Goal: Transaction & Acquisition: Download file/media

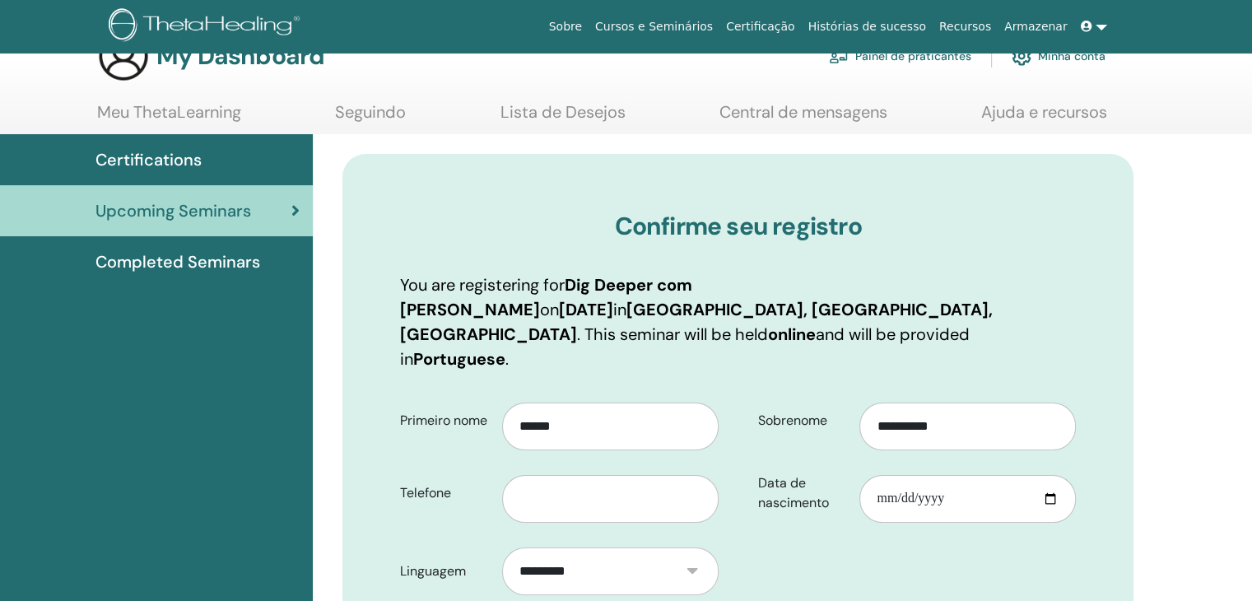
scroll to position [230, 0]
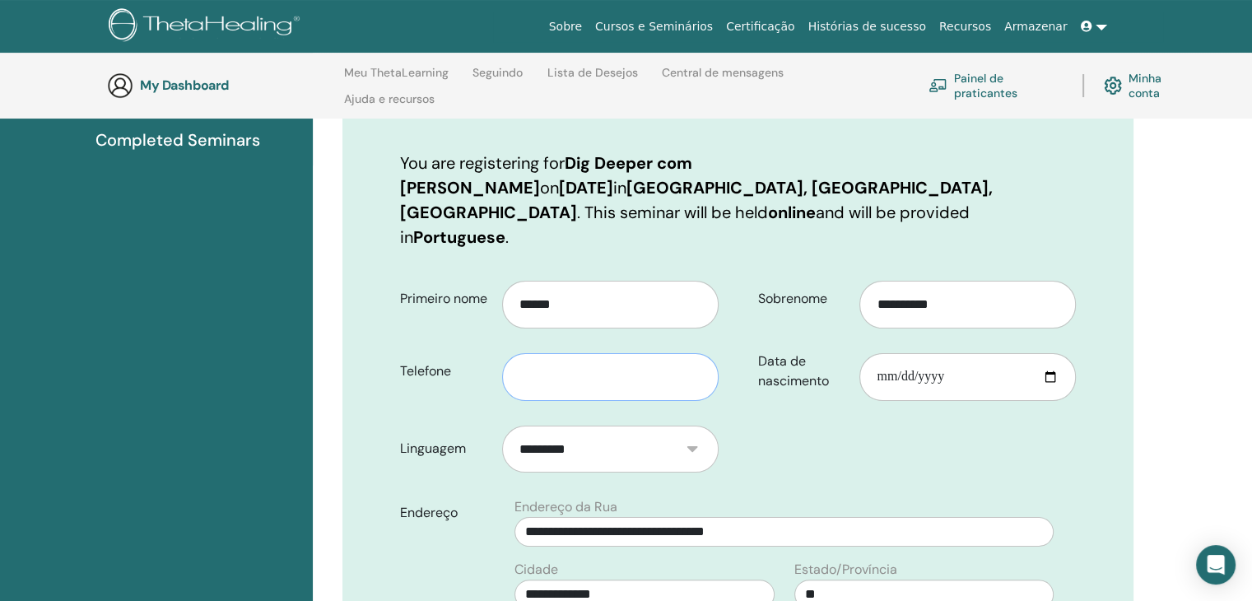
click at [649, 353] on input "text" at bounding box center [610, 377] width 216 height 48
type input "**********"
click at [943, 353] on input "Data de nascimento" at bounding box center [967, 377] width 216 height 48
click at [877, 353] on input "Data de nascimento" at bounding box center [967, 377] width 216 height 48
type input "**********"
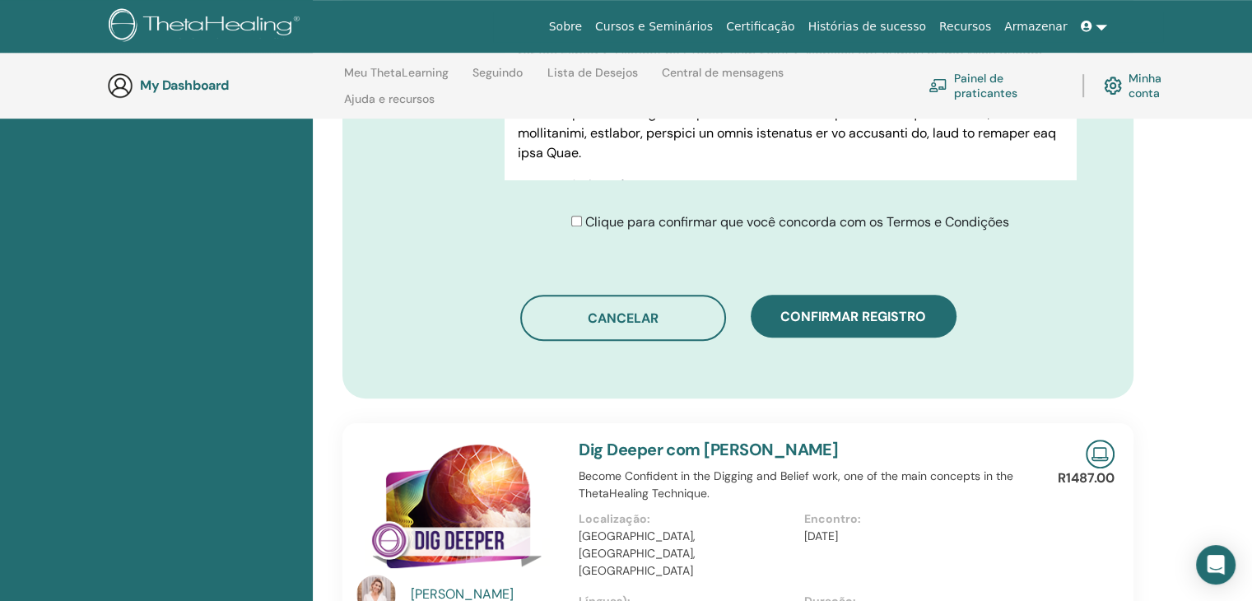
scroll to position [971, 0]
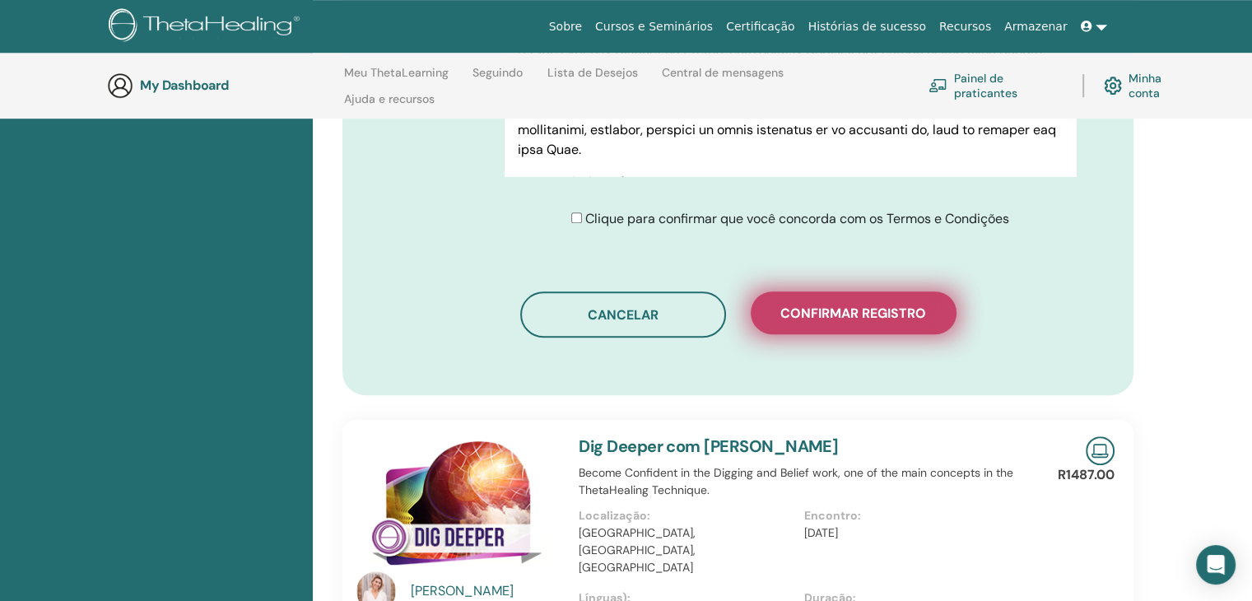
click at [814, 305] on span "Confirmar registro" at bounding box center [853, 313] width 146 height 17
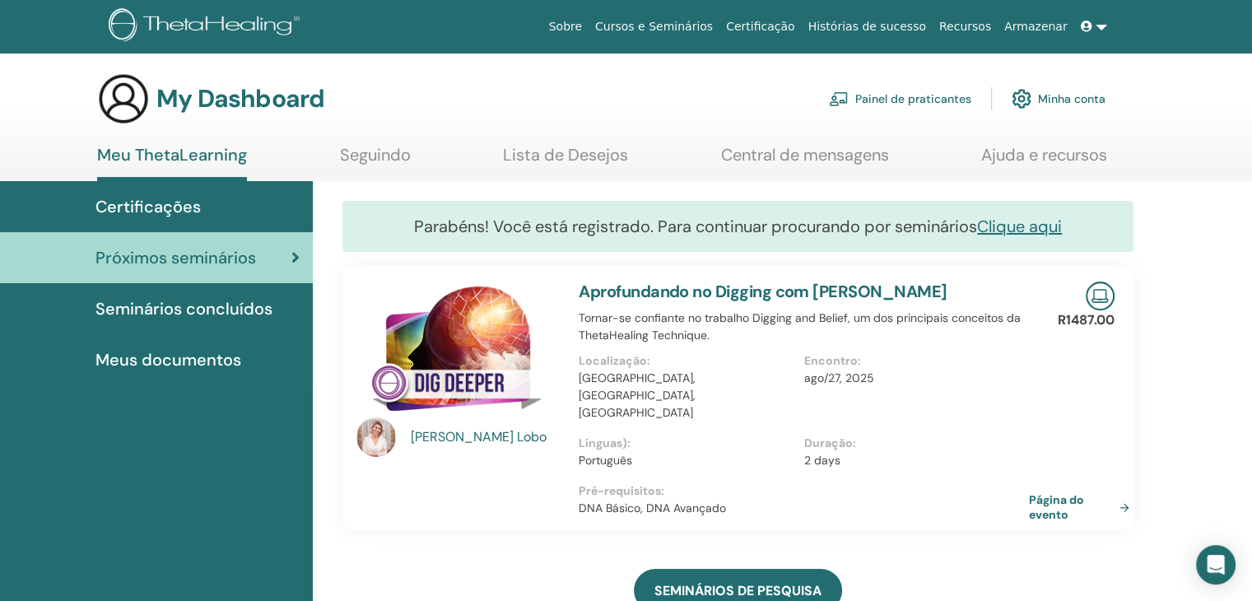
click at [155, 313] on span "Seminários concluídos" at bounding box center [183, 308] width 177 height 25
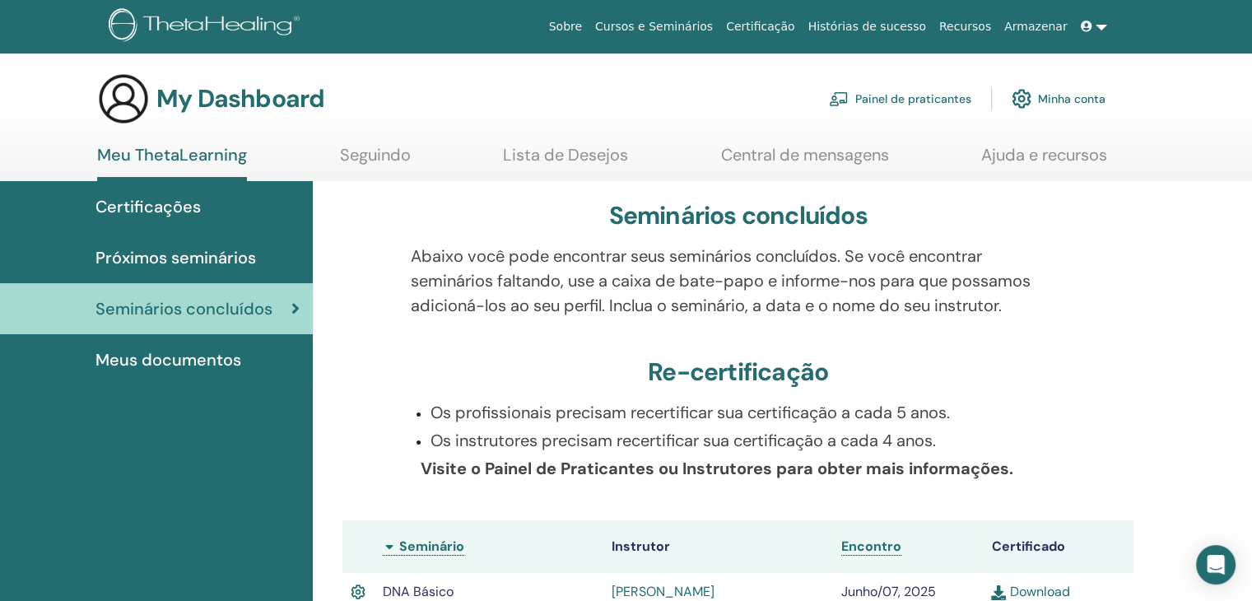
click at [151, 213] on span "Certificações" at bounding box center [147, 206] width 105 height 25
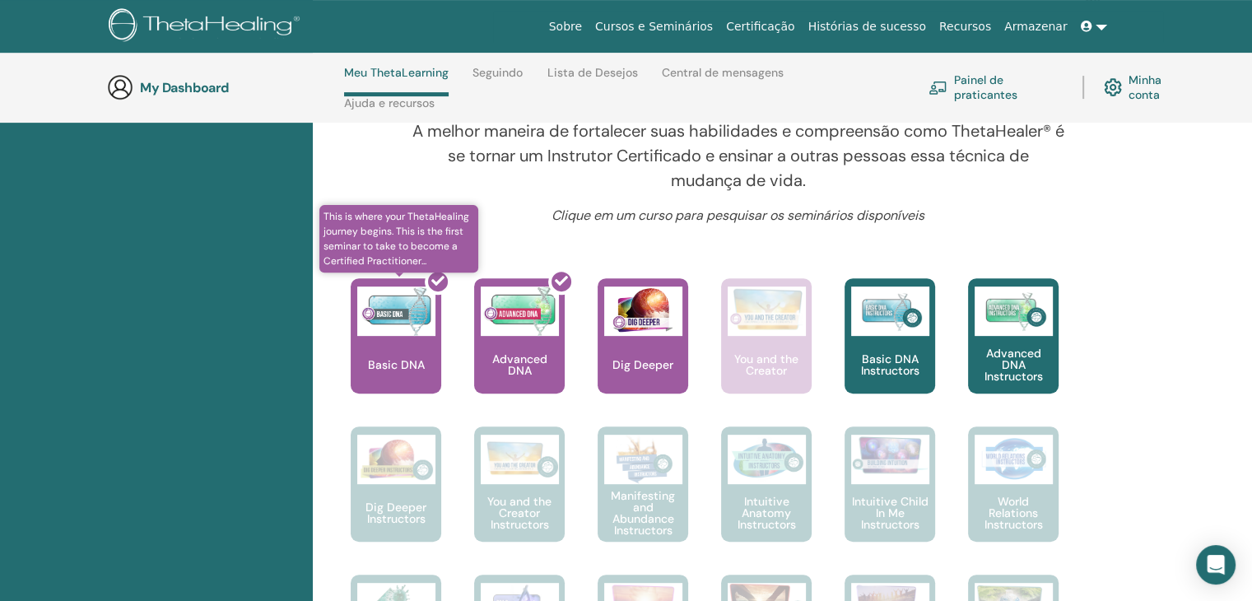
scroll to position [563, 0]
click at [382, 356] on div at bounding box center [405, 341] width 91 height 148
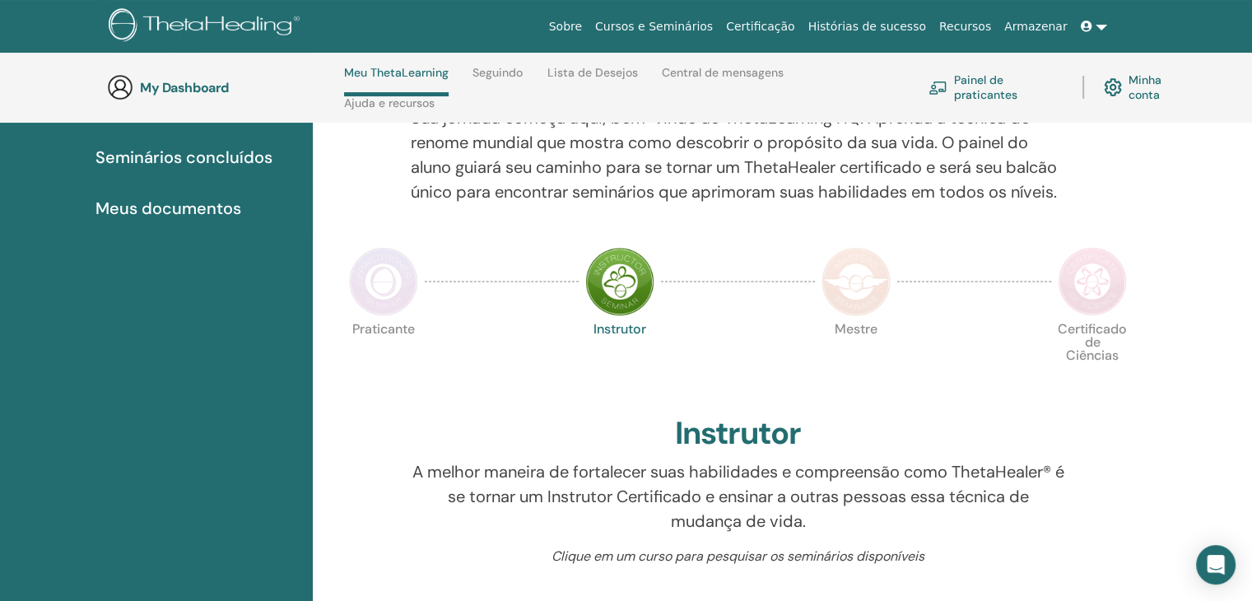
scroll to position [234, 0]
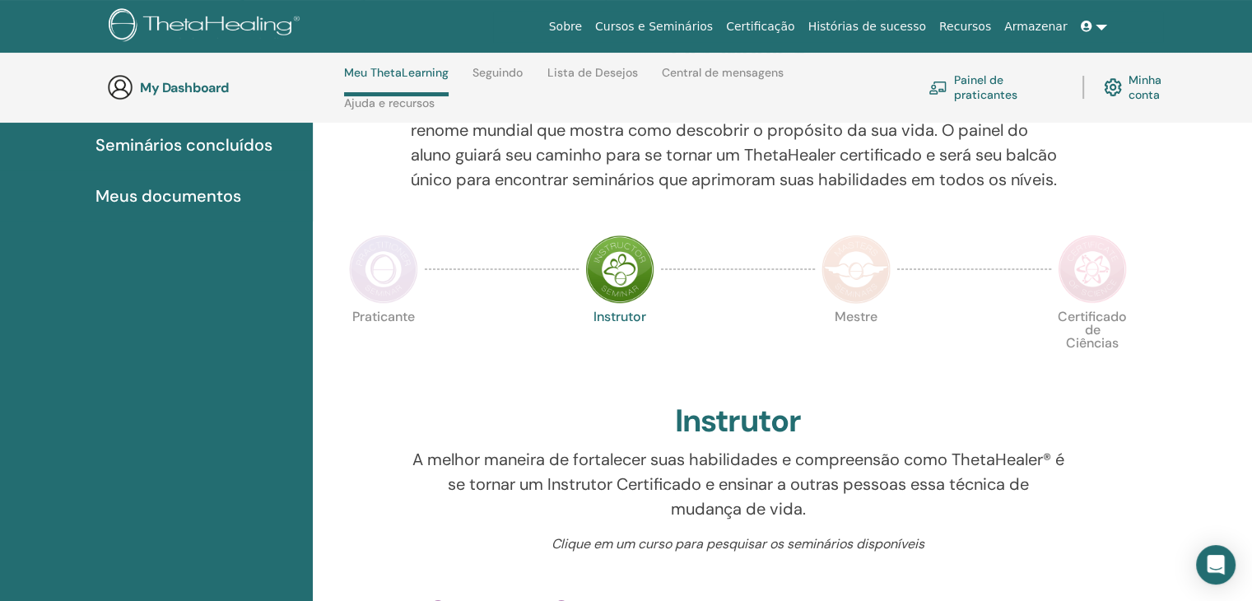
click at [616, 279] on img at bounding box center [619, 269] width 69 height 69
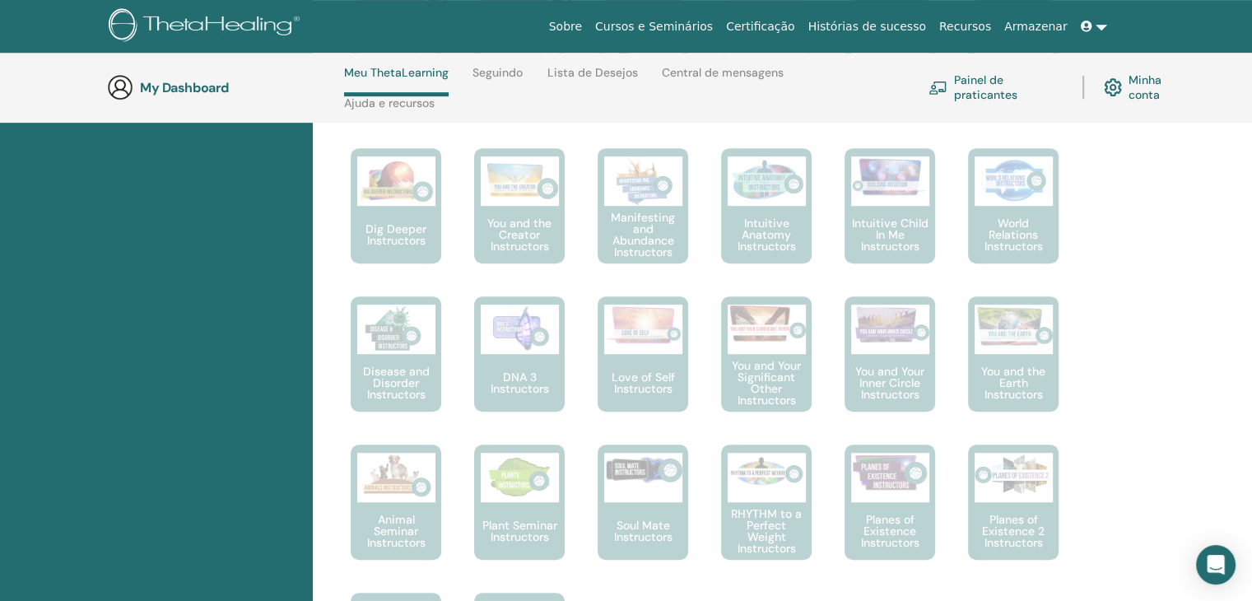
scroll to position [611, 0]
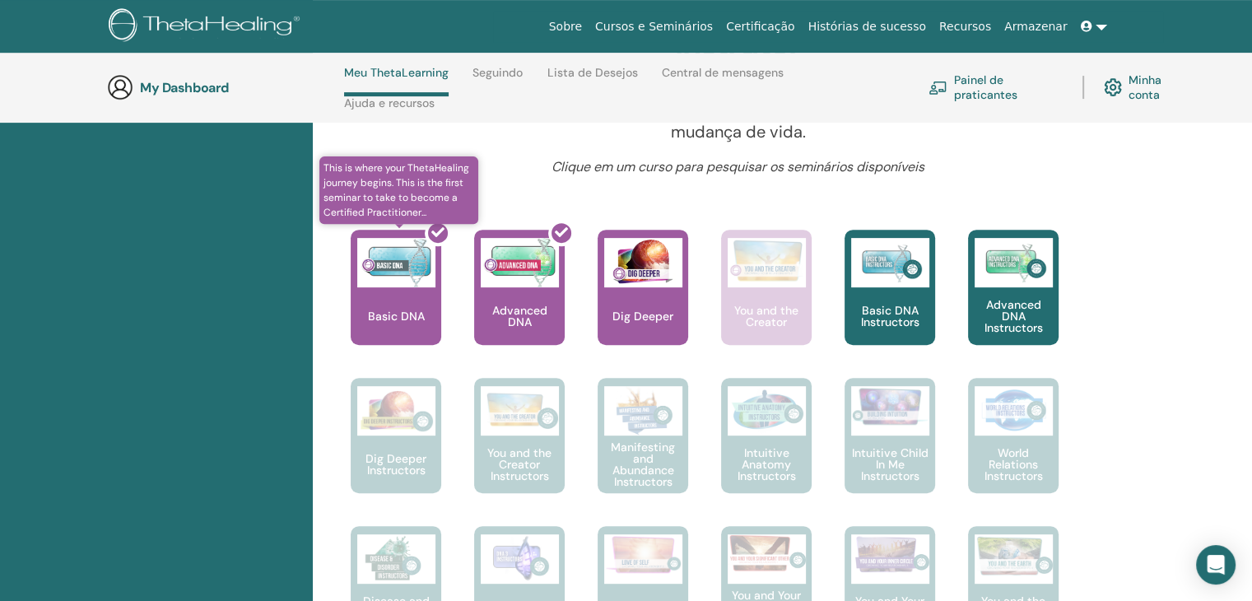
click at [405, 286] on div at bounding box center [405, 294] width 91 height 148
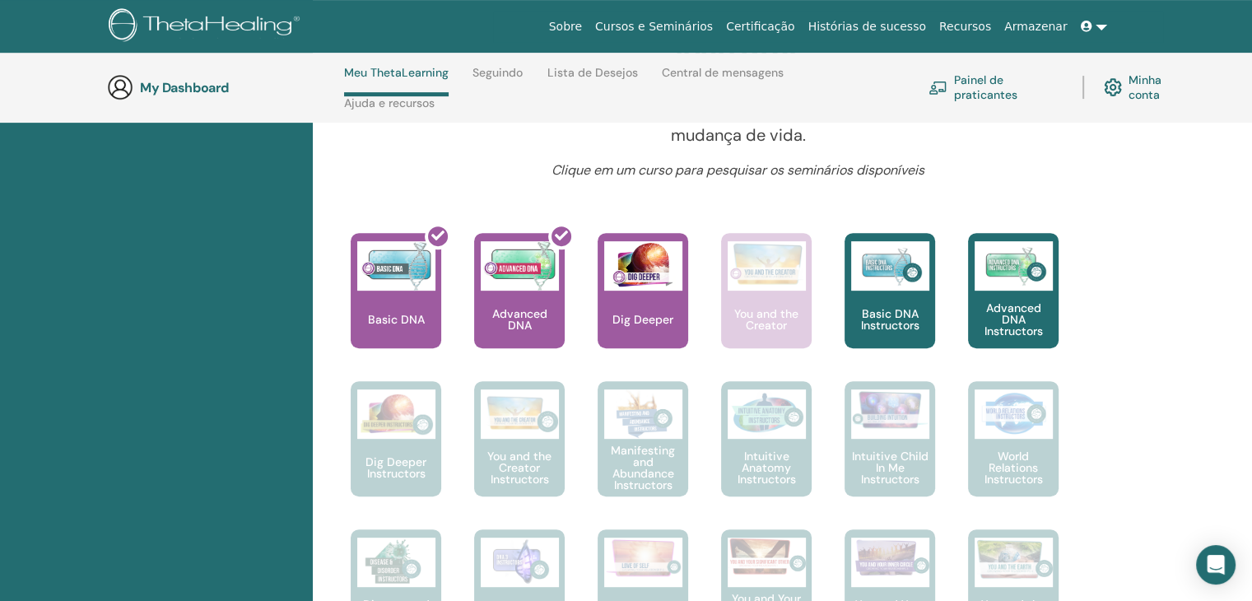
scroll to position [611, 0]
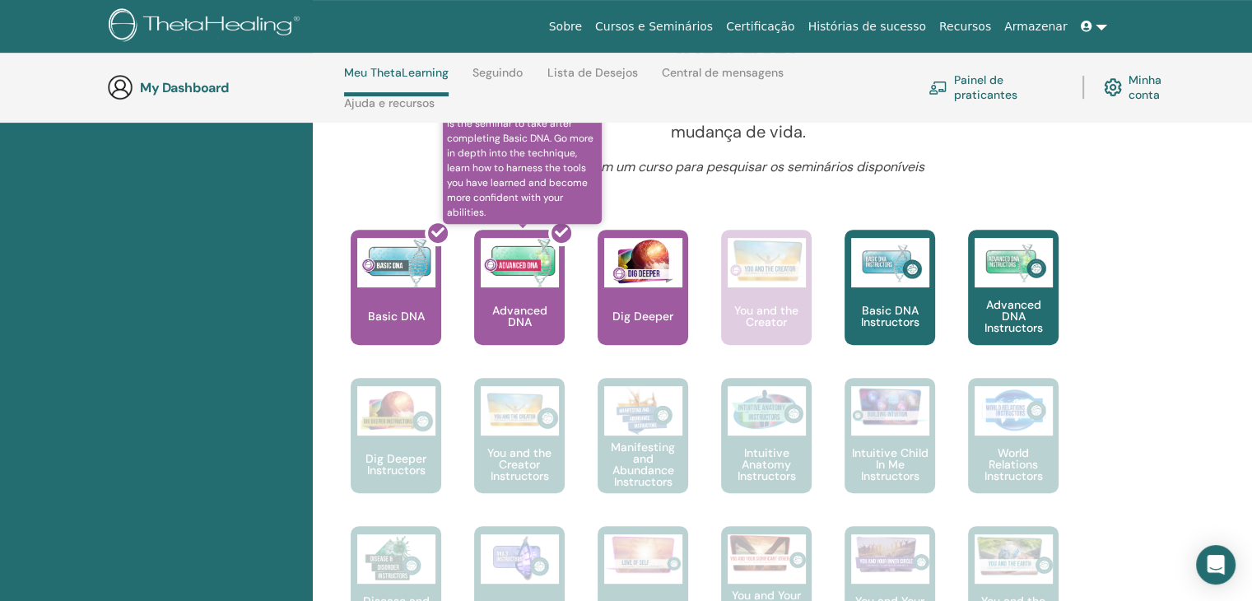
click at [520, 291] on div at bounding box center [529, 294] width 91 height 148
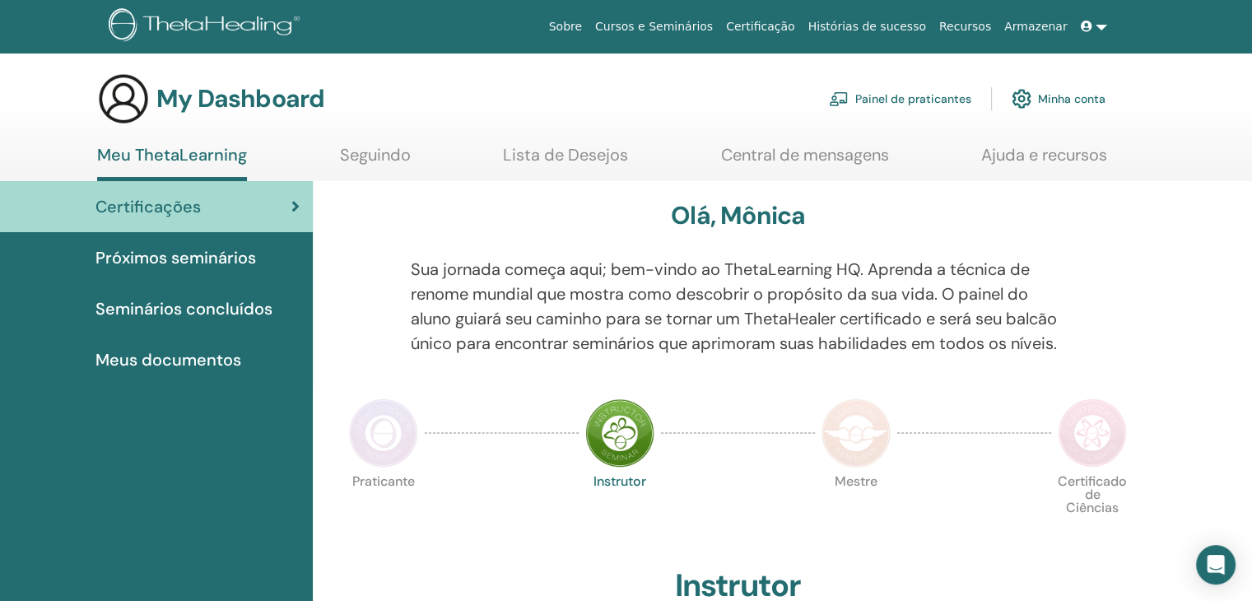
click at [211, 308] on span "Seminários concluídos" at bounding box center [183, 308] width 177 height 25
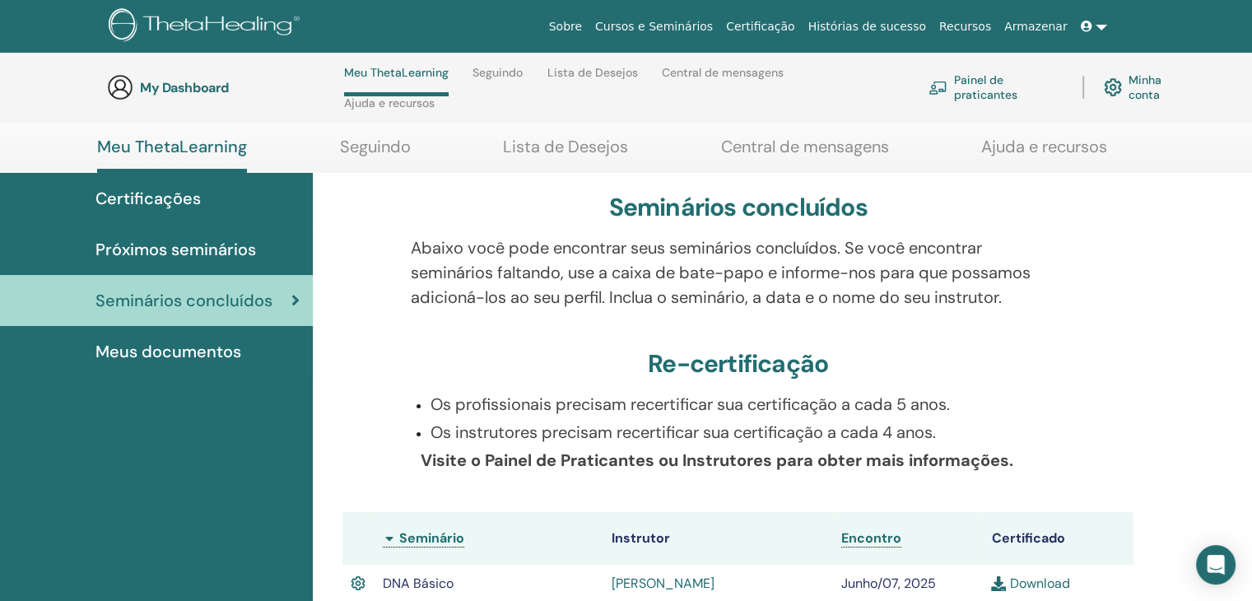
scroll to position [398, 0]
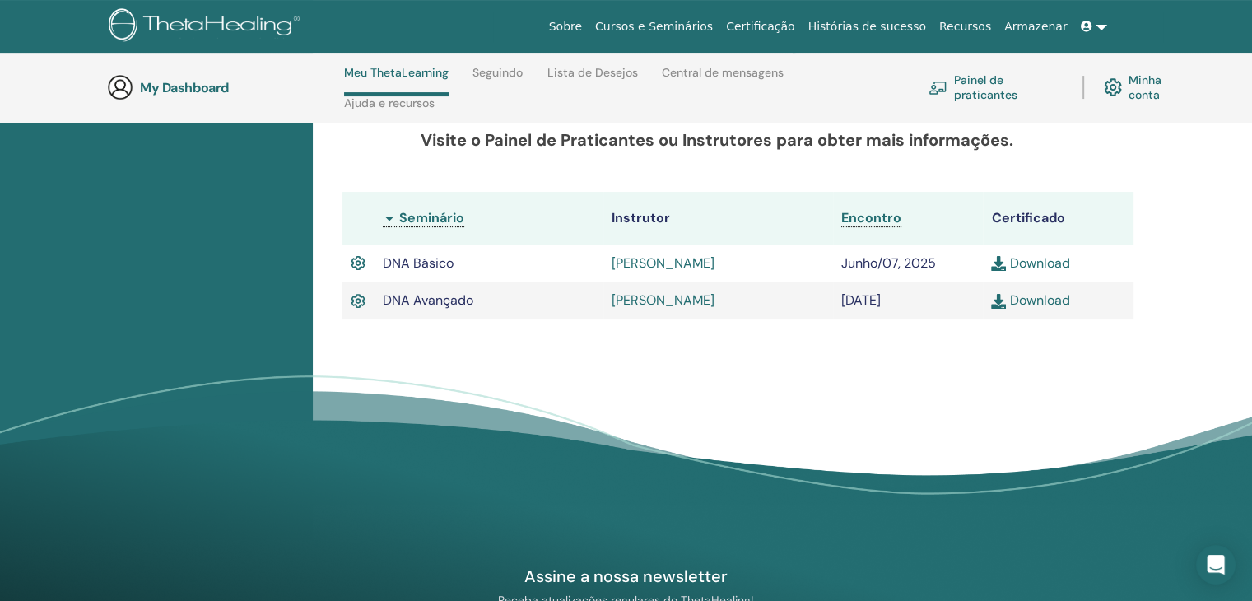
click at [1050, 265] on link "Download" at bounding box center [1030, 262] width 78 height 17
click at [1045, 301] on link "Download" at bounding box center [1030, 299] width 78 height 17
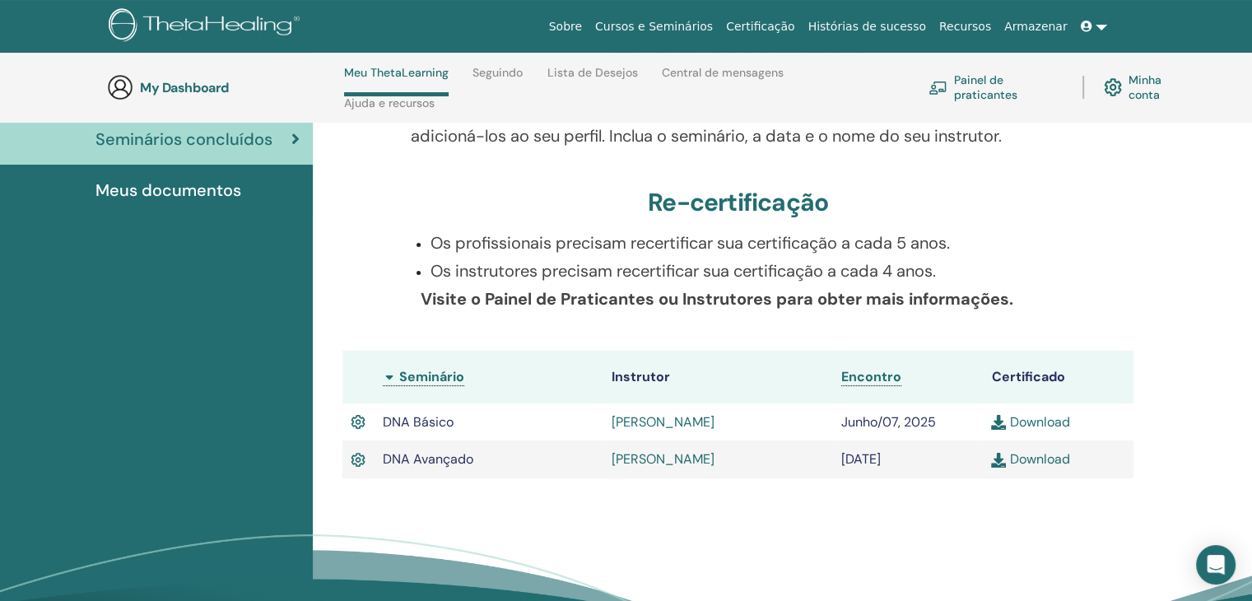
scroll to position [0, 0]
